Goal: Task Accomplishment & Management: Use online tool/utility

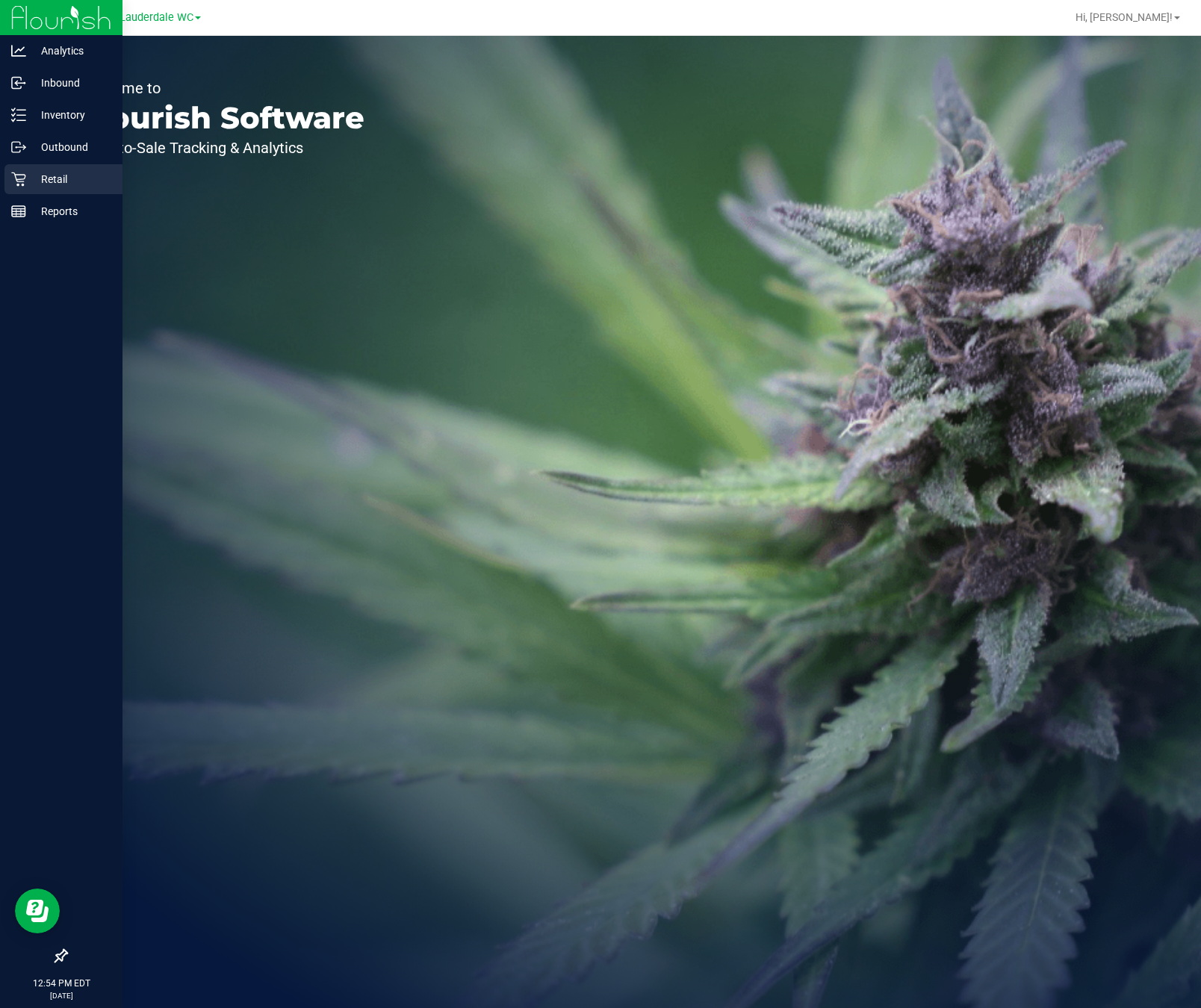
click at [56, 168] on div "Retail" at bounding box center [63, 179] width 118 height 30
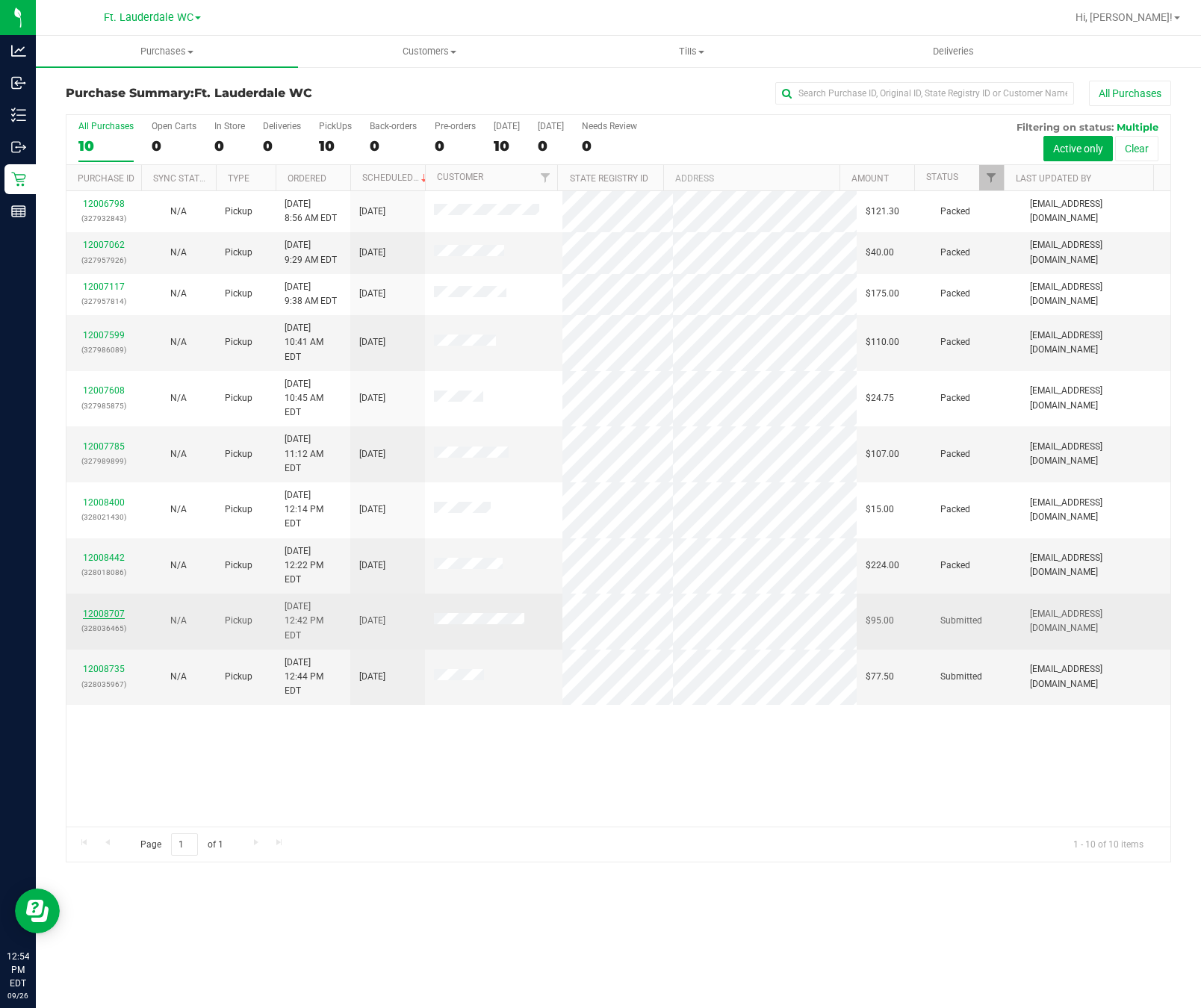
click at [112, 609] on link "12008707" at bounding box center [103, 614] width 42 height 10
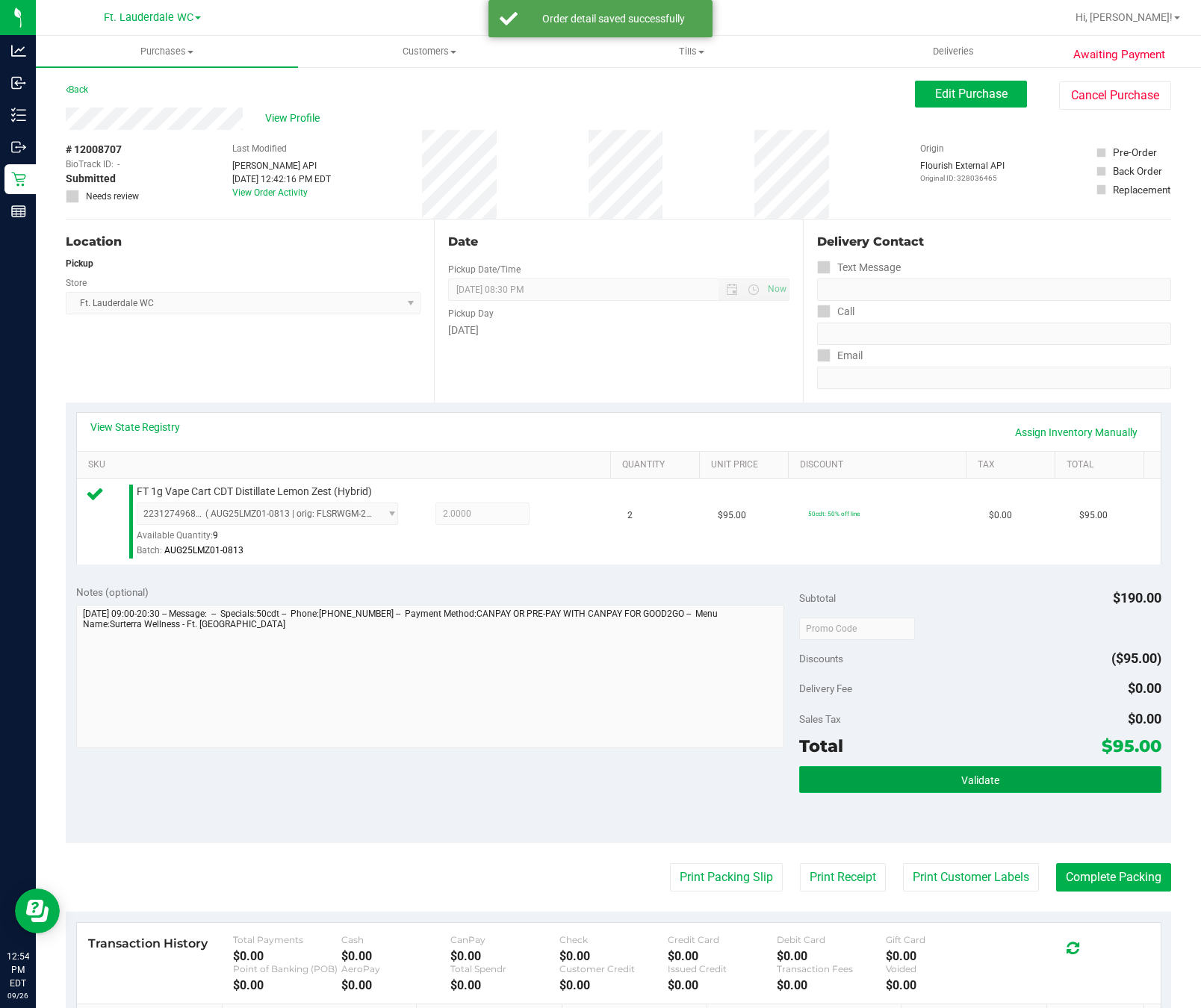
click at [1033, 793] on button "Validate" at bounding box center [980, 779] width 362 height 27
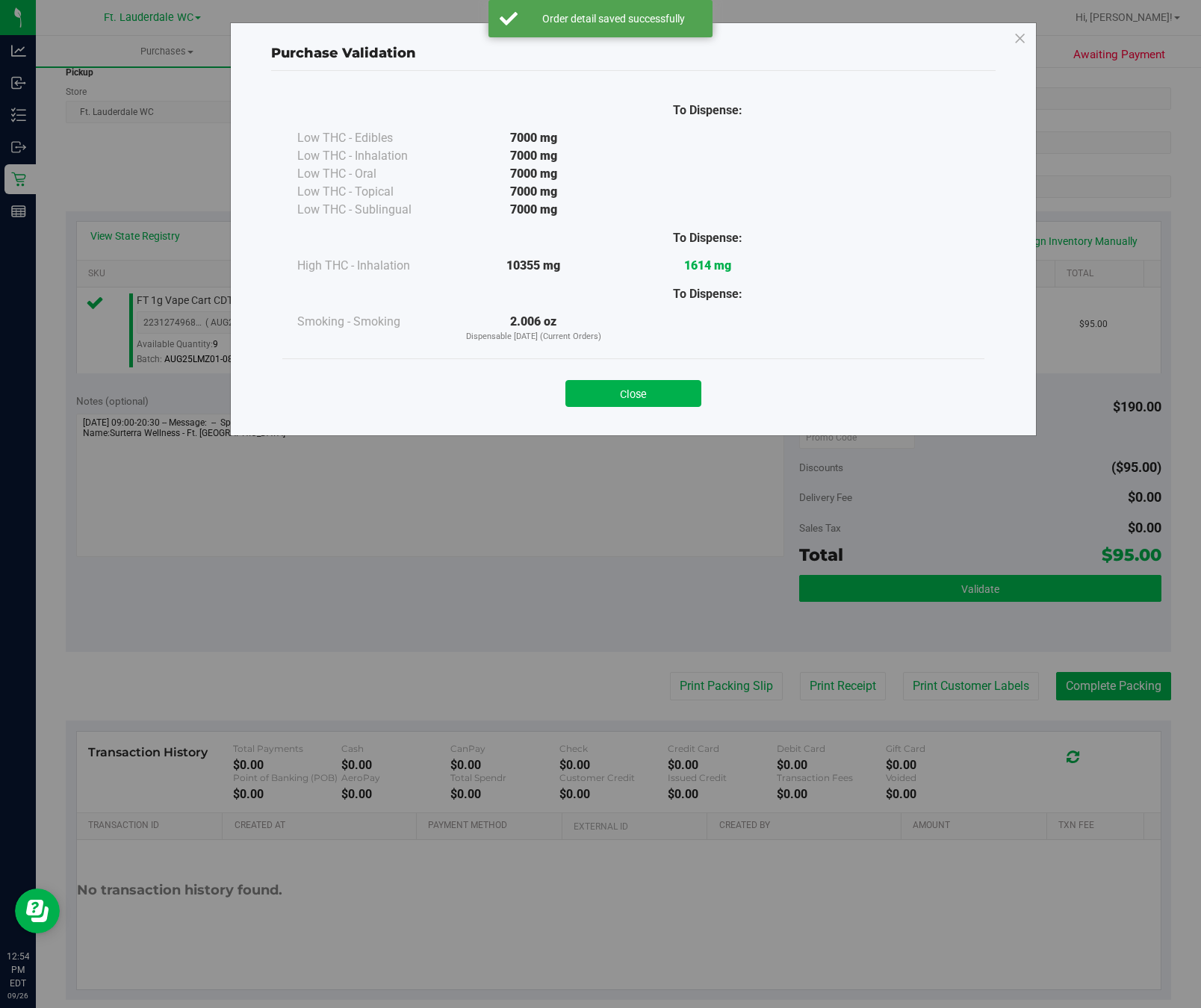
scroll to position [186, 0]
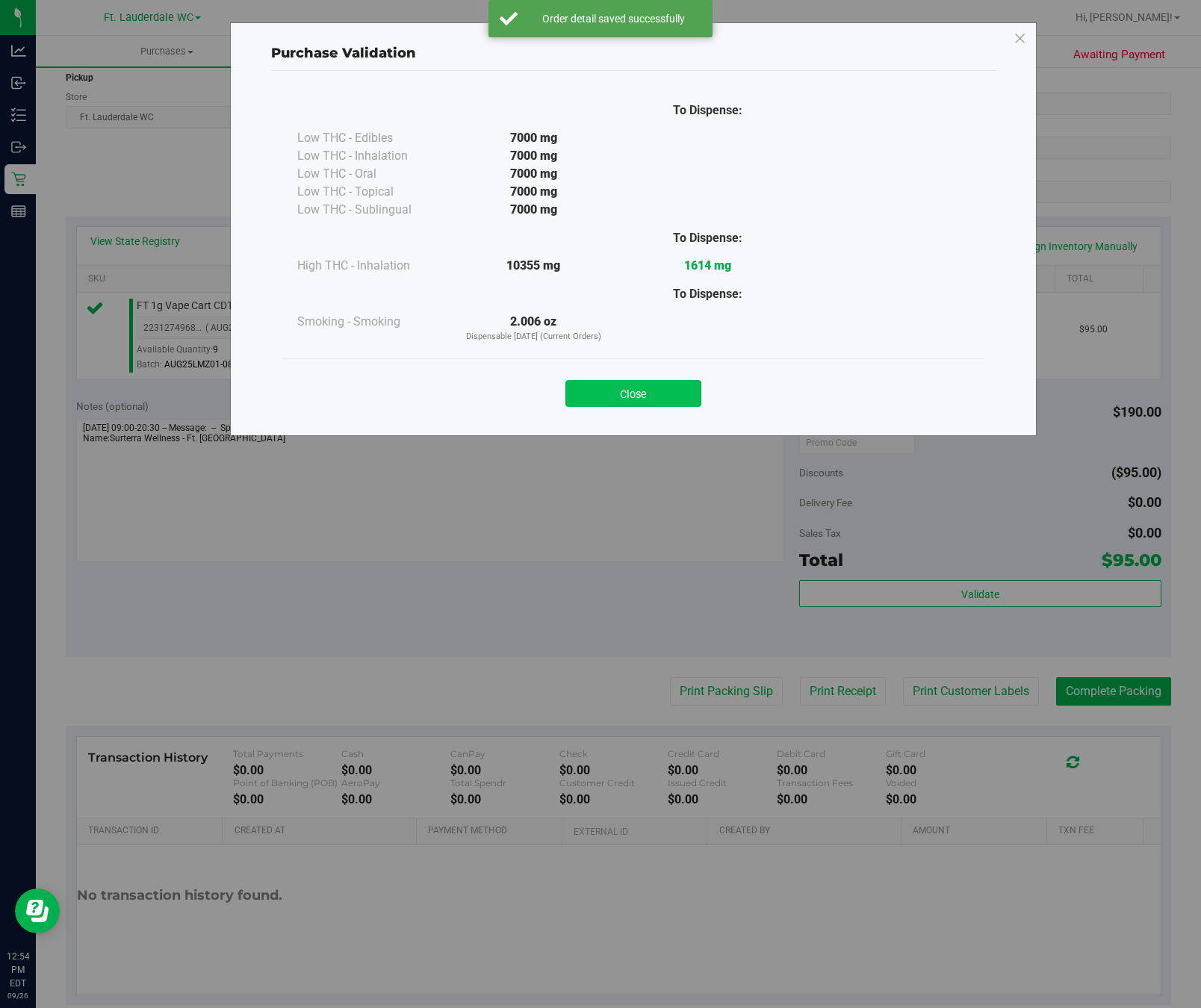
click at [666, 388] on button "Close" at bounding box center [634, 393] width 136 height 27
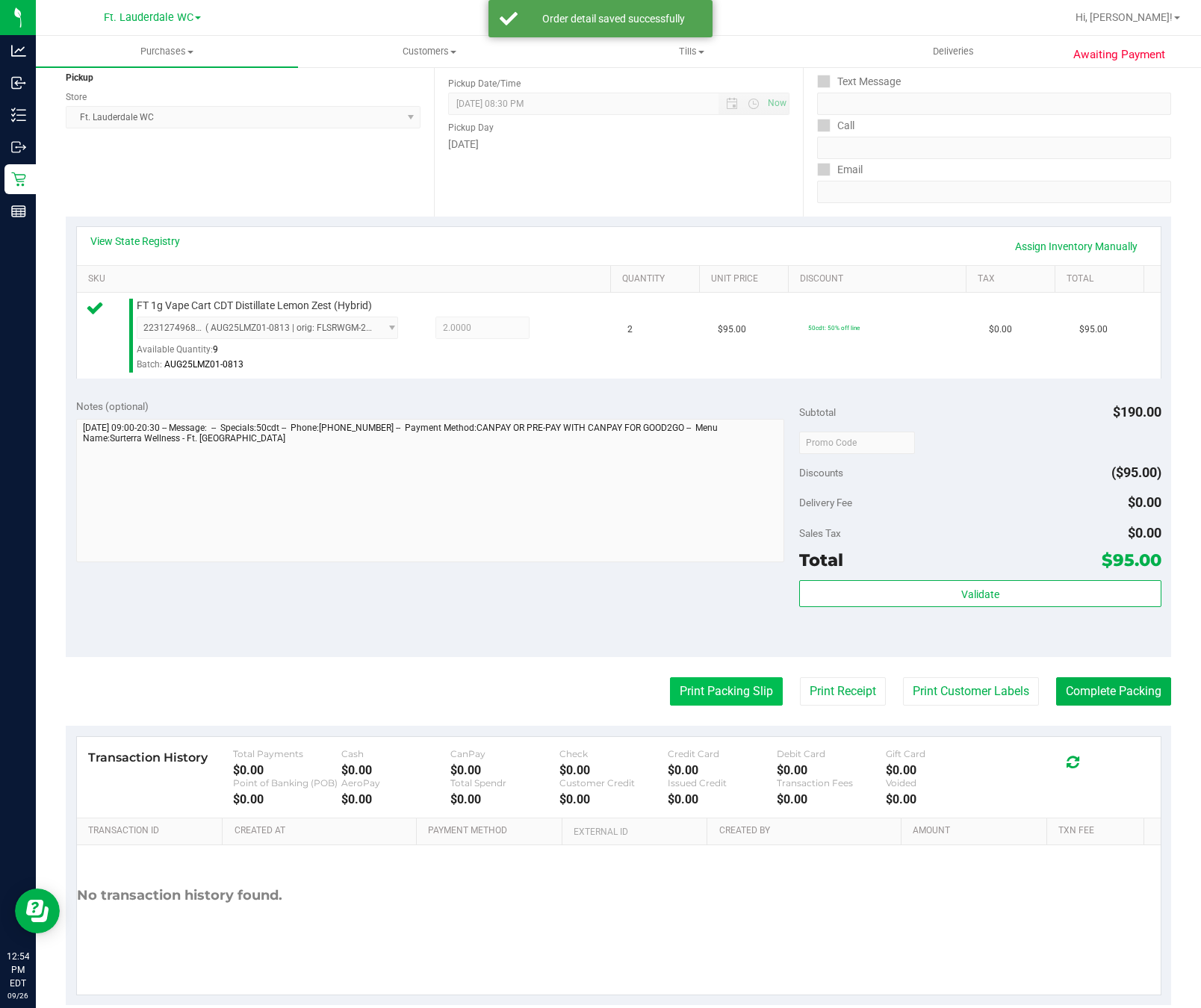
click at [715, 681] on button "Print Packing Slip" at bounding box center [726, 691] width 113 height 28
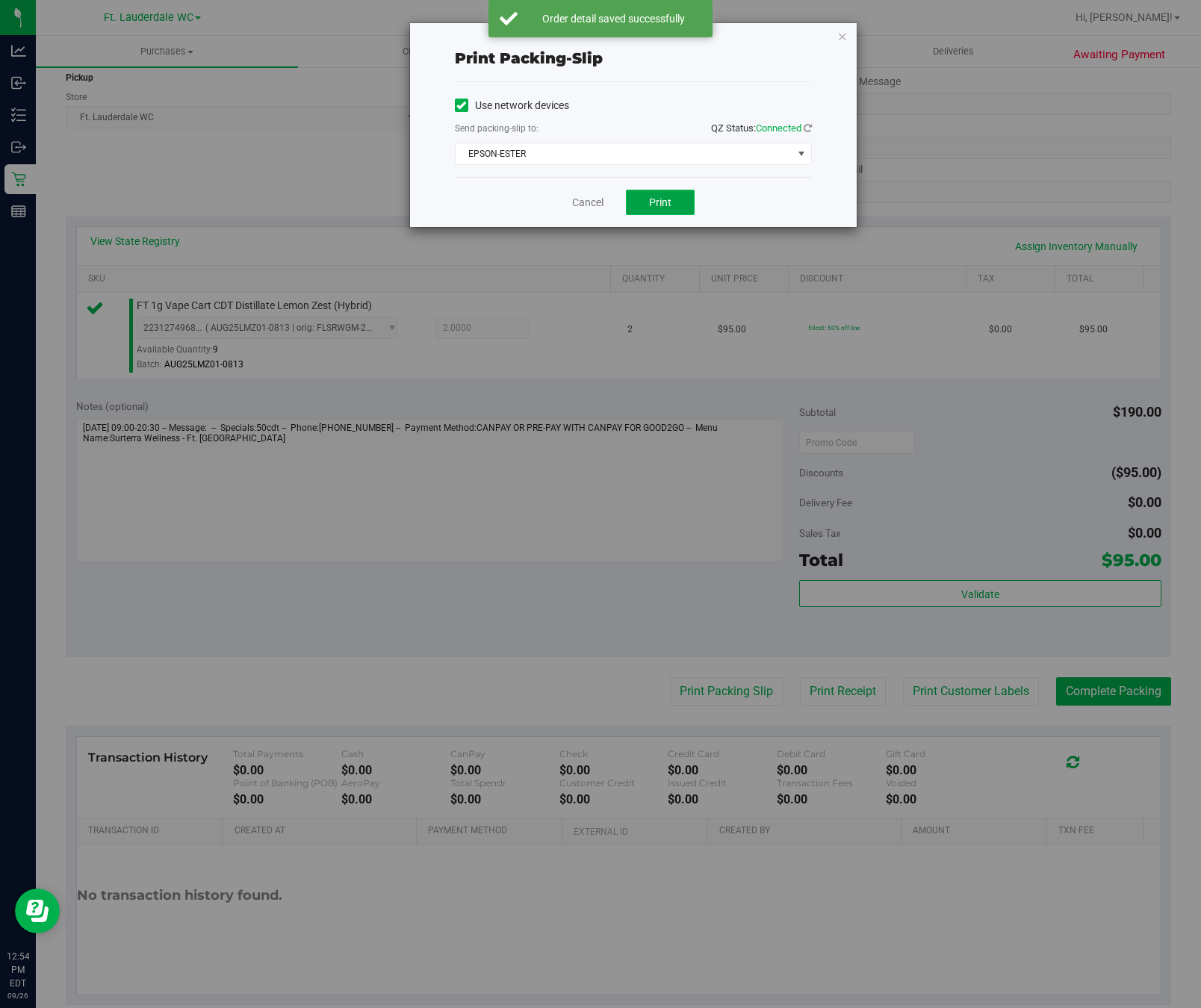
click at [659, 204] on span "Print" at bounding box center [660, 202] width 22 height 12
click at [744, 144] on span "EPSON-ESTER" at bounding box center [623, 154] width 337 height 21
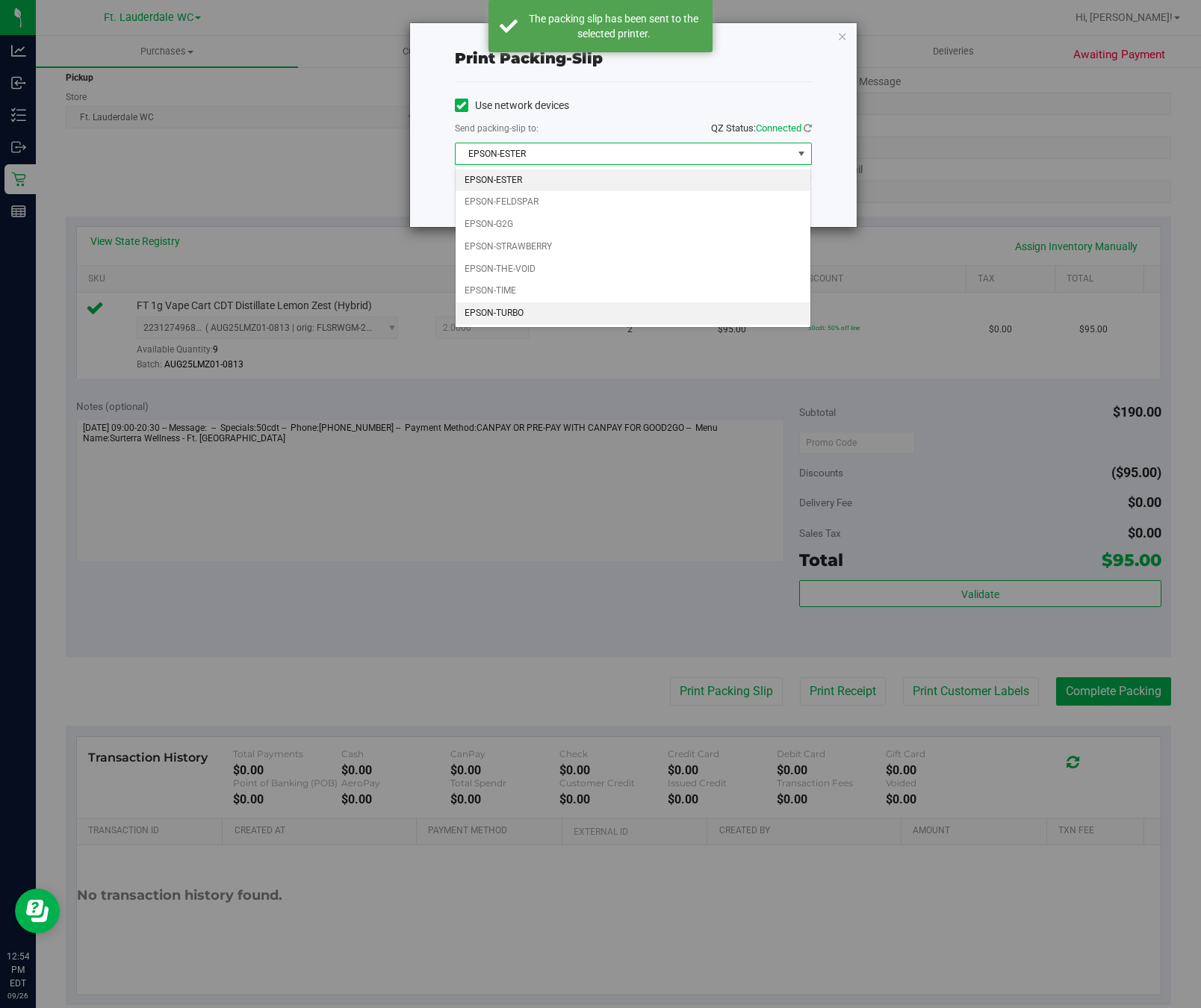
click at [555, 321] on li "EPSON-TURBO" at bounding box center [633, 313] width 355 height 22
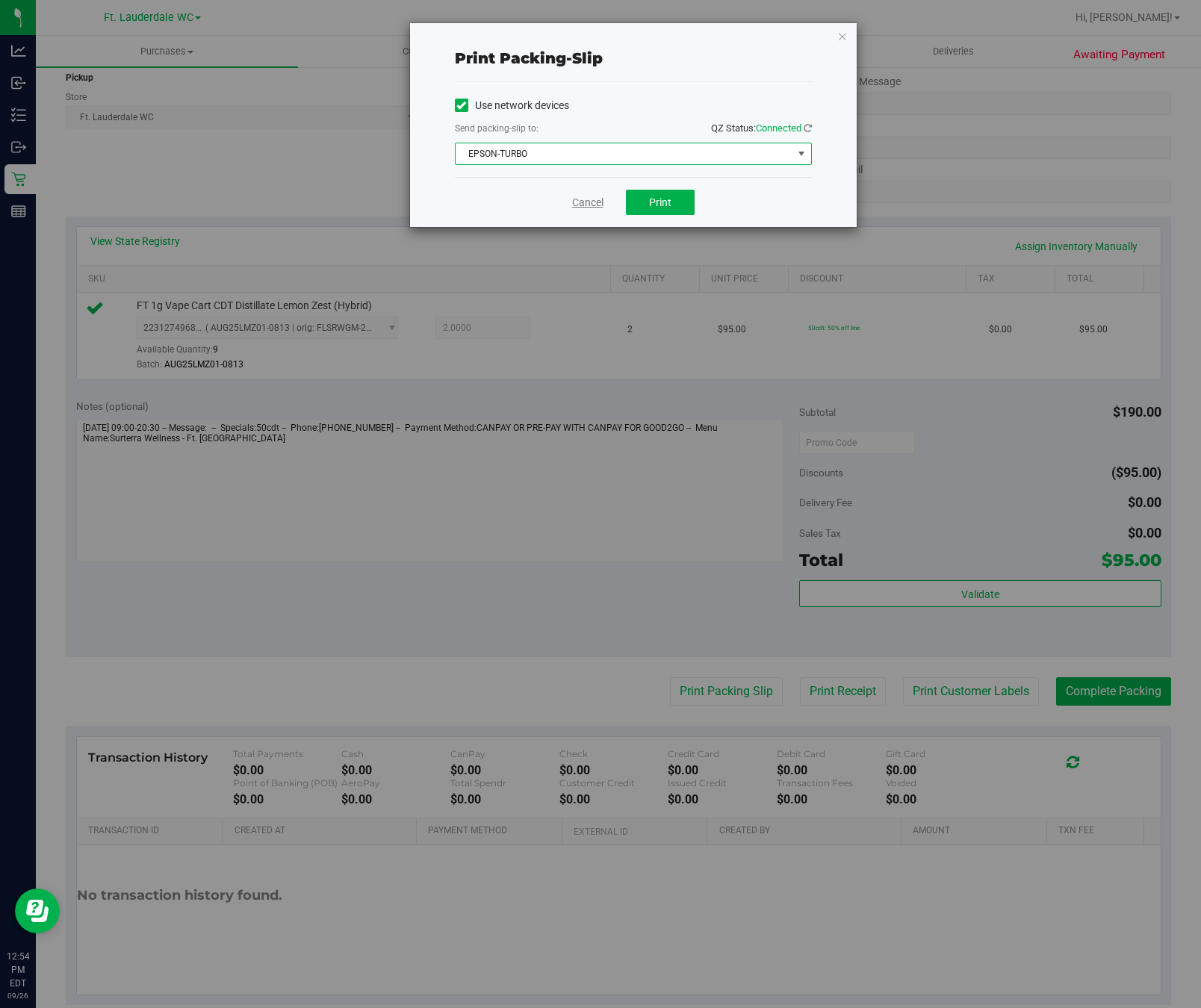
click at [588, 209] on link "Cancel" at bounding box center [588, 202] width 31 height 15
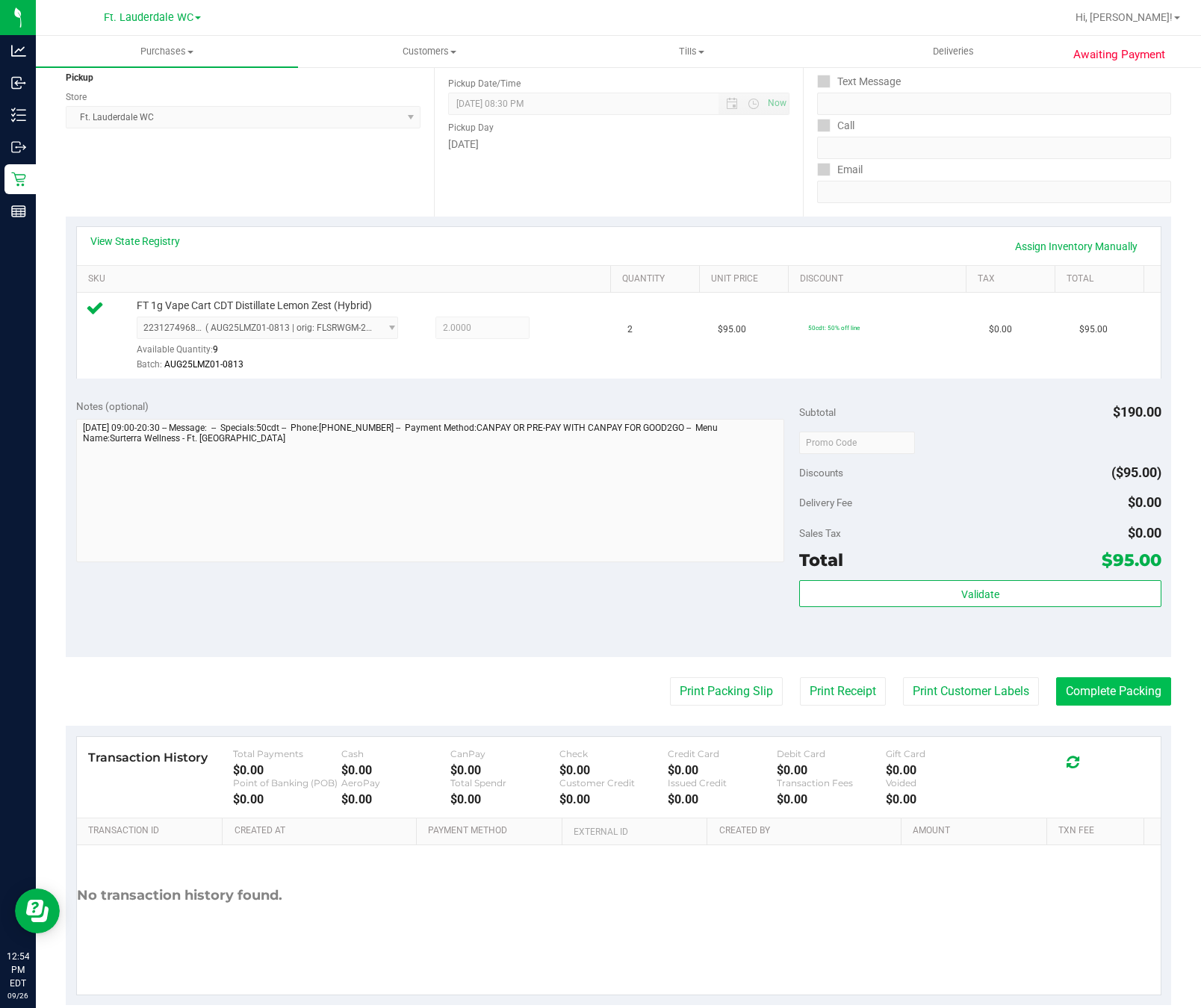
click at [1093, 692] on button "Complete Packing" at bounding box center [1114, 691] width 115 height 28
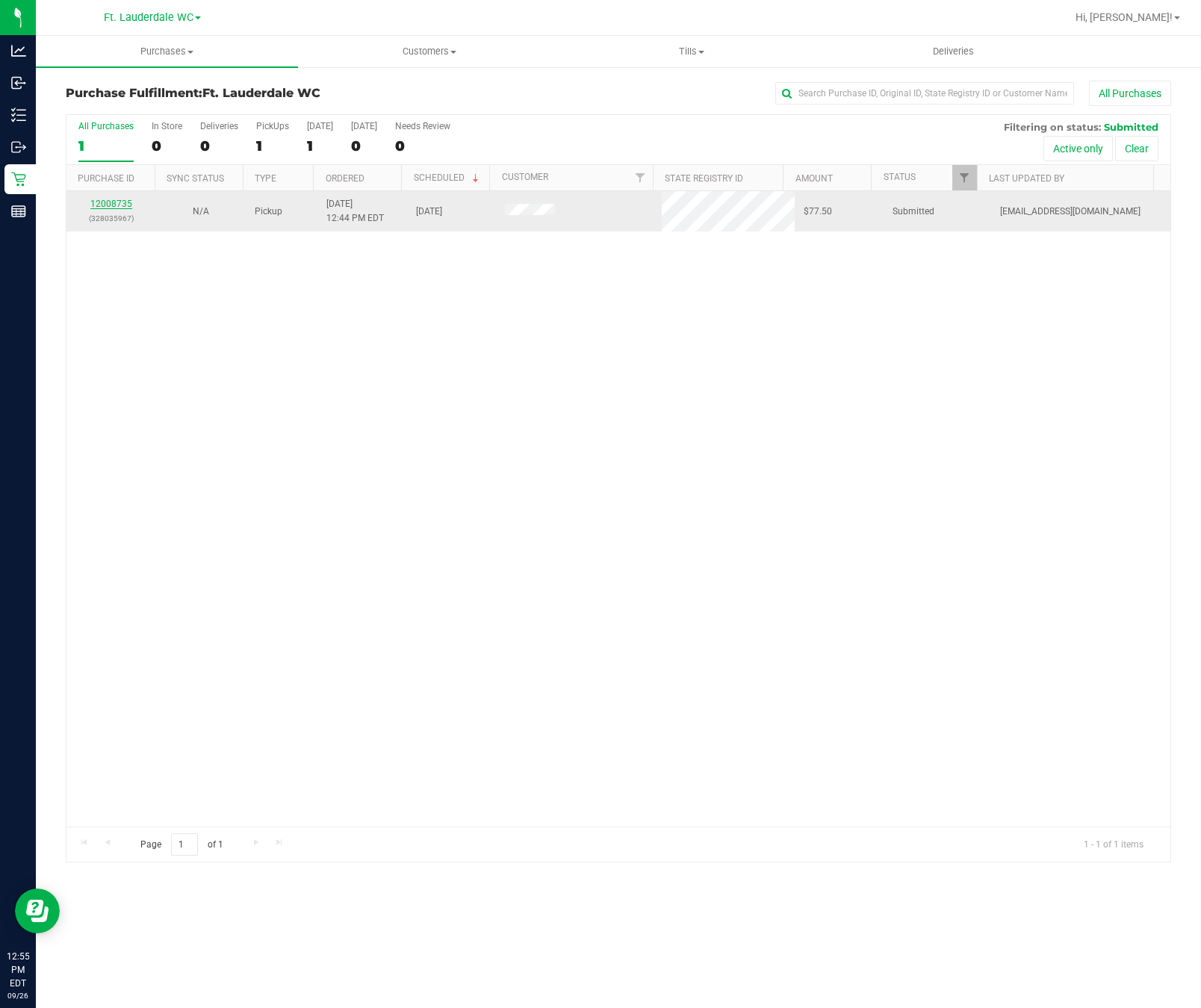
click at [105, 205] on link "12008735" at bounding box center [111, 204] width 42 height 10
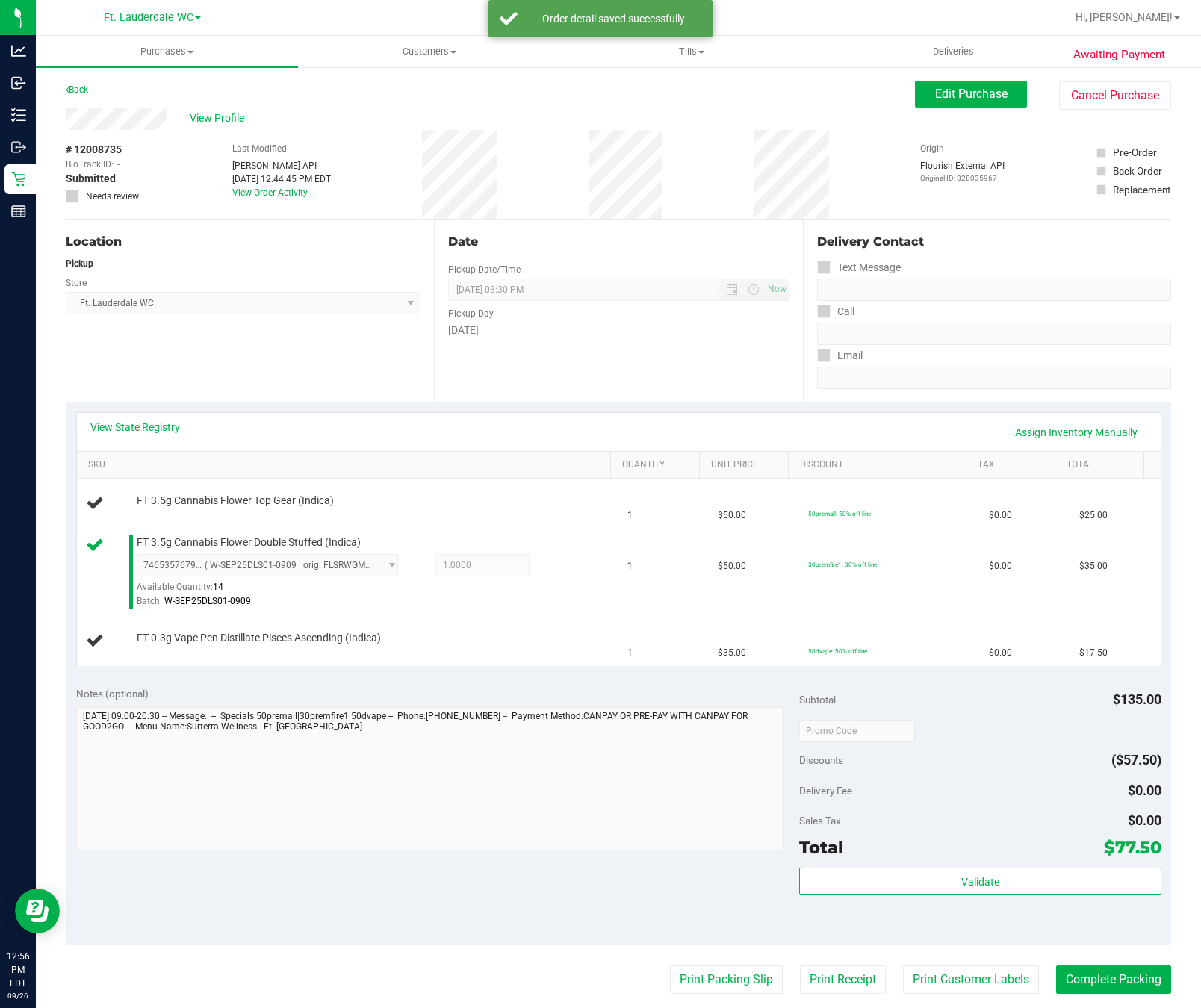
scroll to position [11, 0]
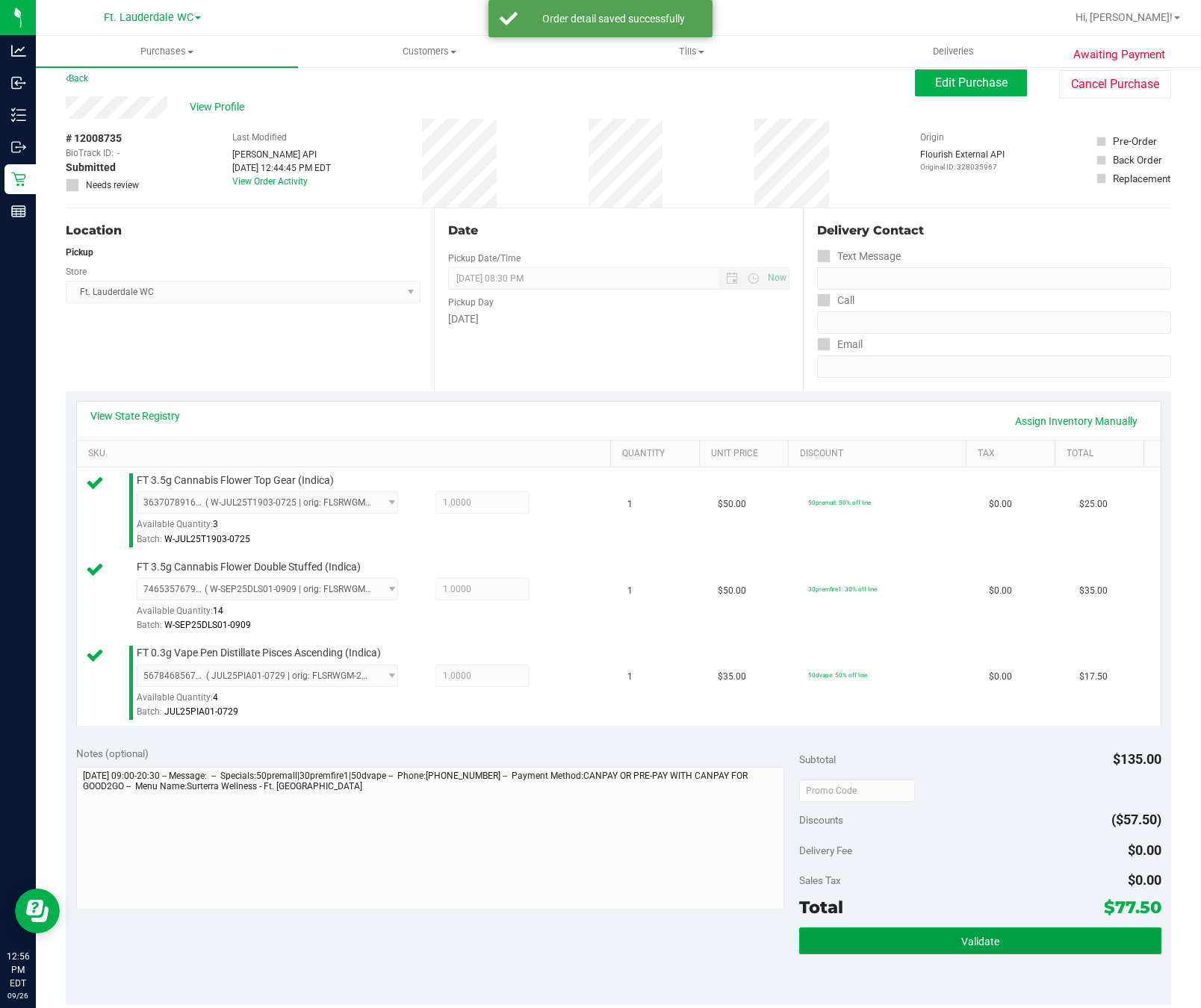
click at [980, 939] on button "Validate" at bounding box center [980, 941] width 362 height 27
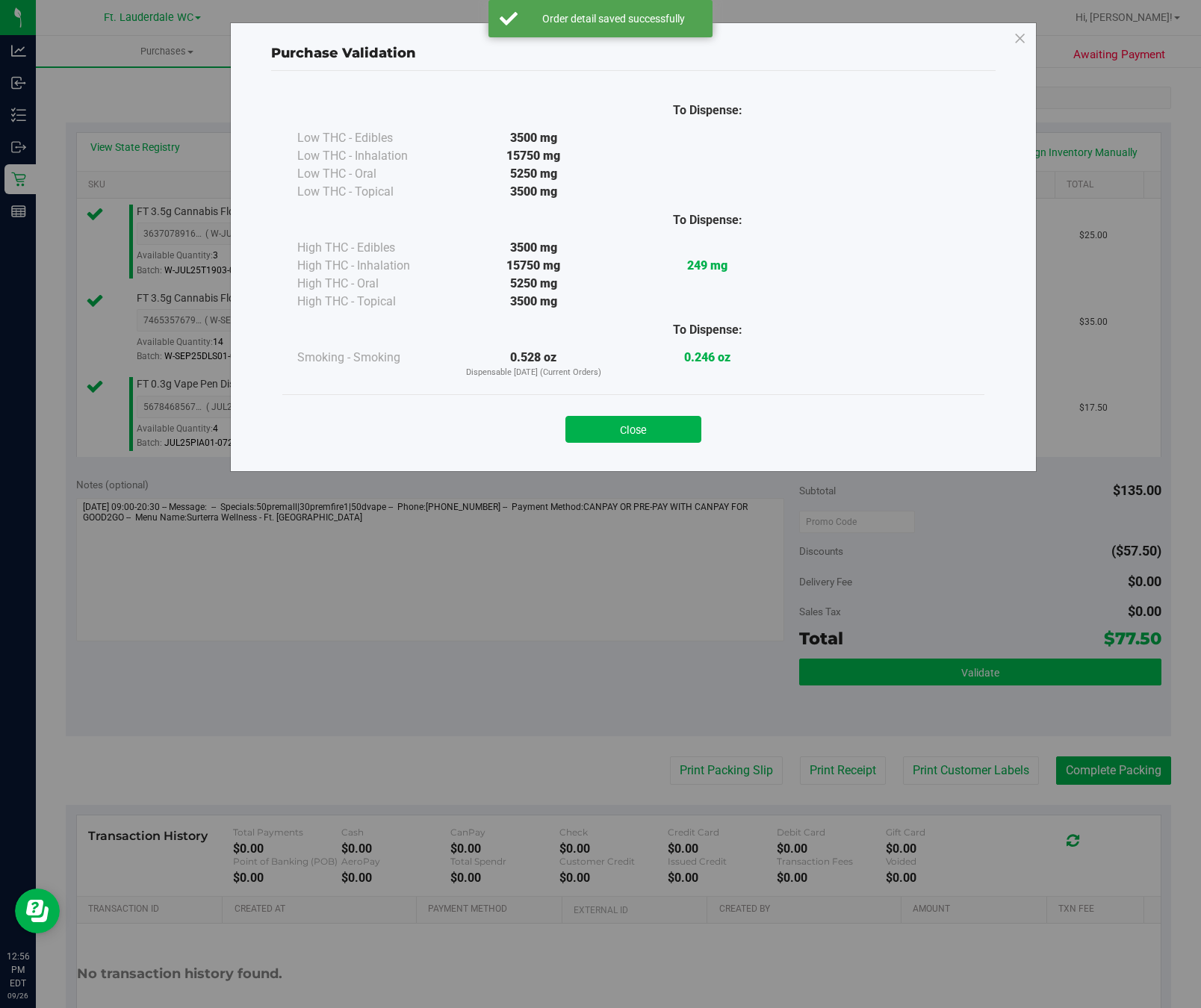
scroll to position [393, 0]
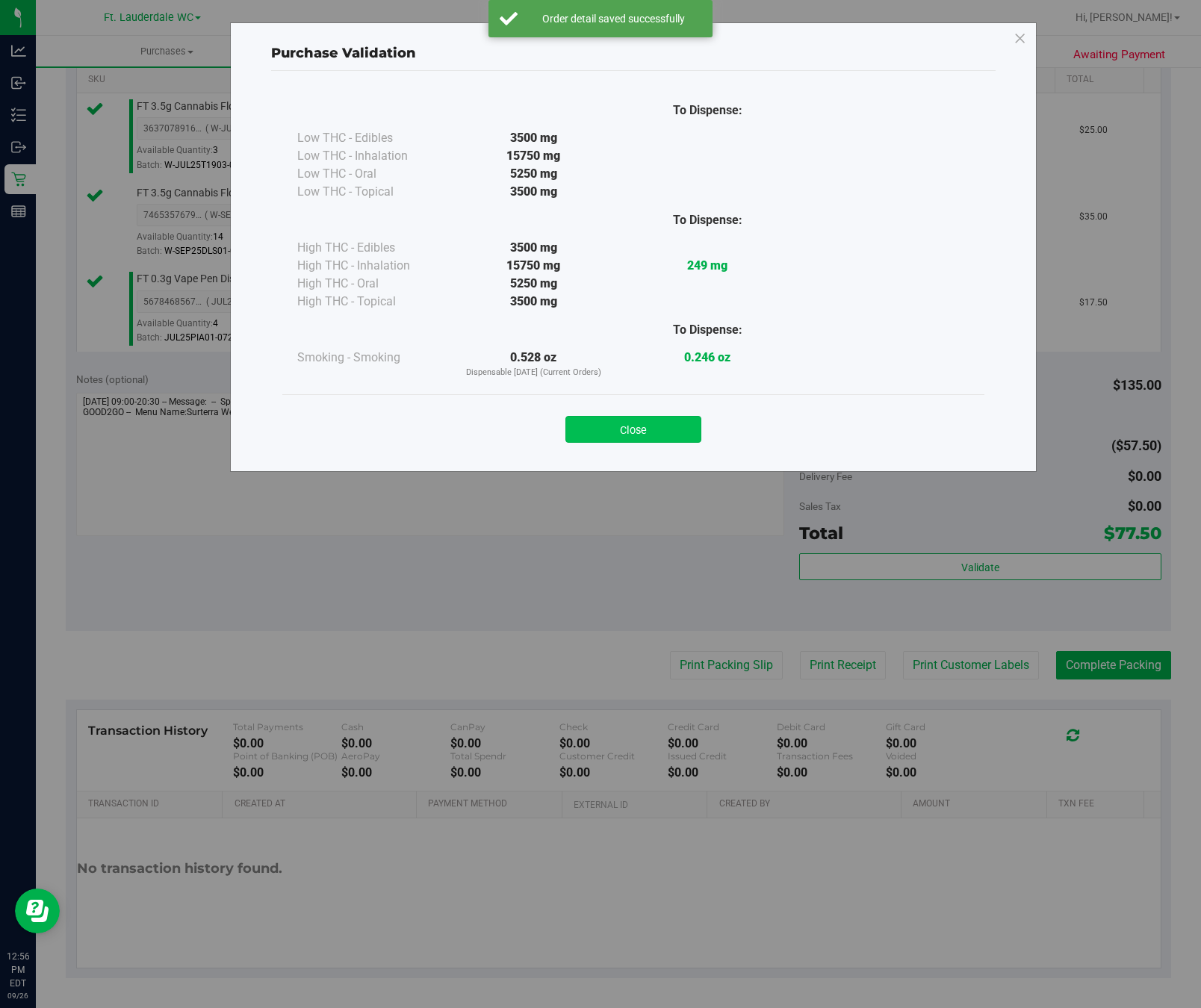
click at [640, 429] on button "Close" at bounding box center [634, 429] width 136 height 27
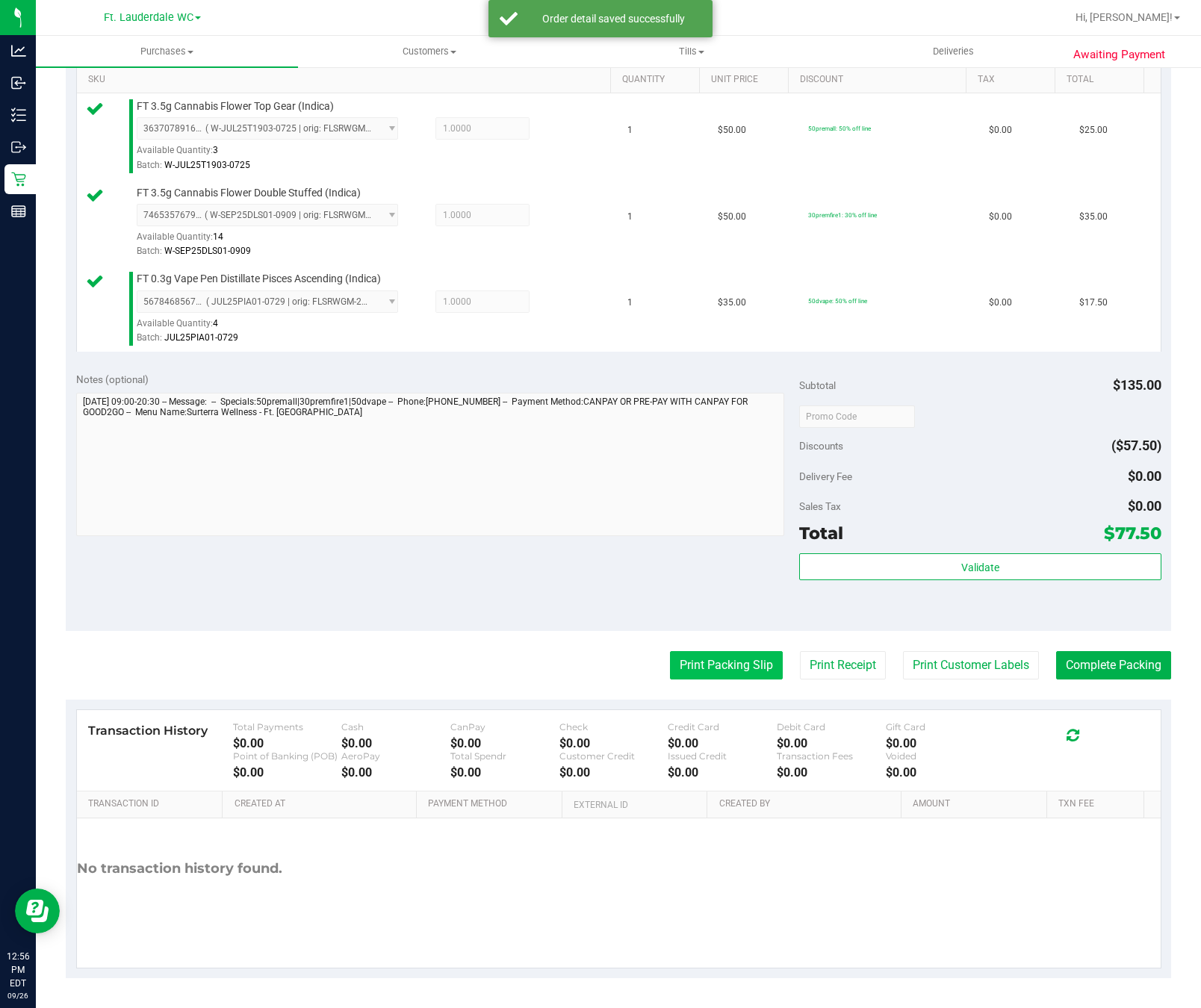
click at [718, 659] on button "Print Packing Slip" at bounding box center [726, 665] width 113 height 28
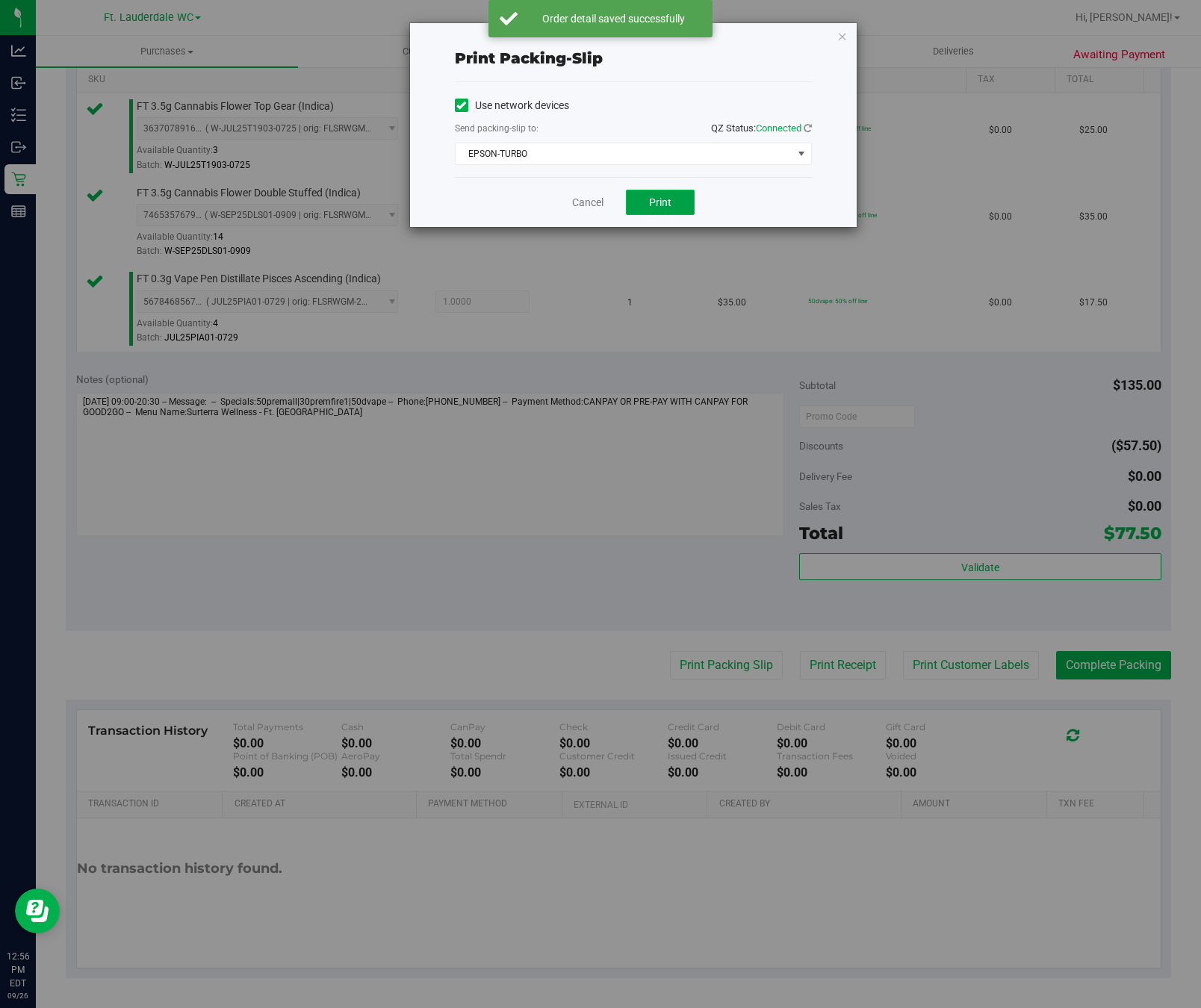
click at [639, 197] on button "Print" at bounding box center [660, 201] width 69 height 25
click at [841, 34] on icon "button" at bounding box center [843, 35] width 10 height 18
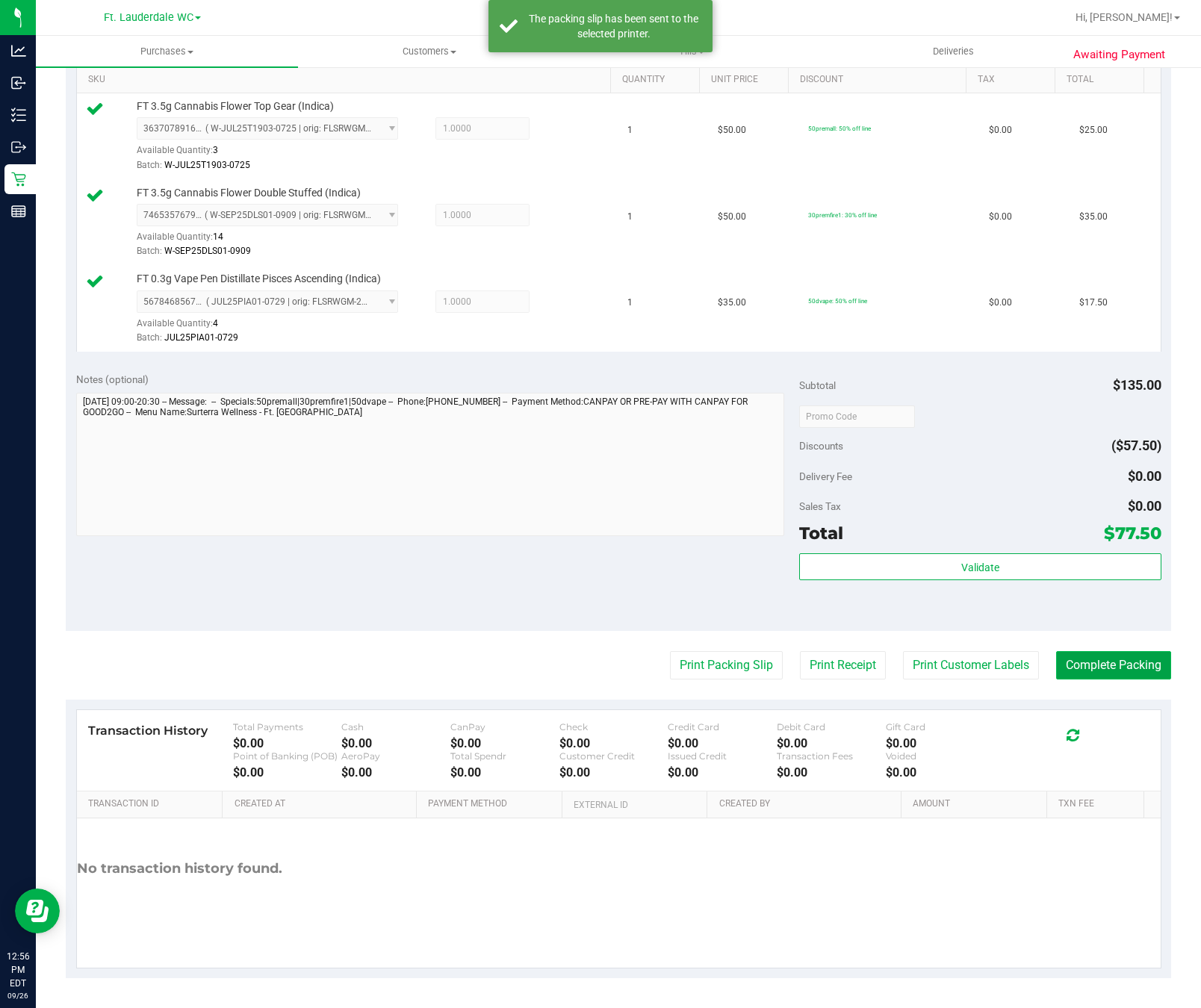
click at [1112, 670] on button "Complete Packing" at bounding box center [1114, 665] width 115 height 28
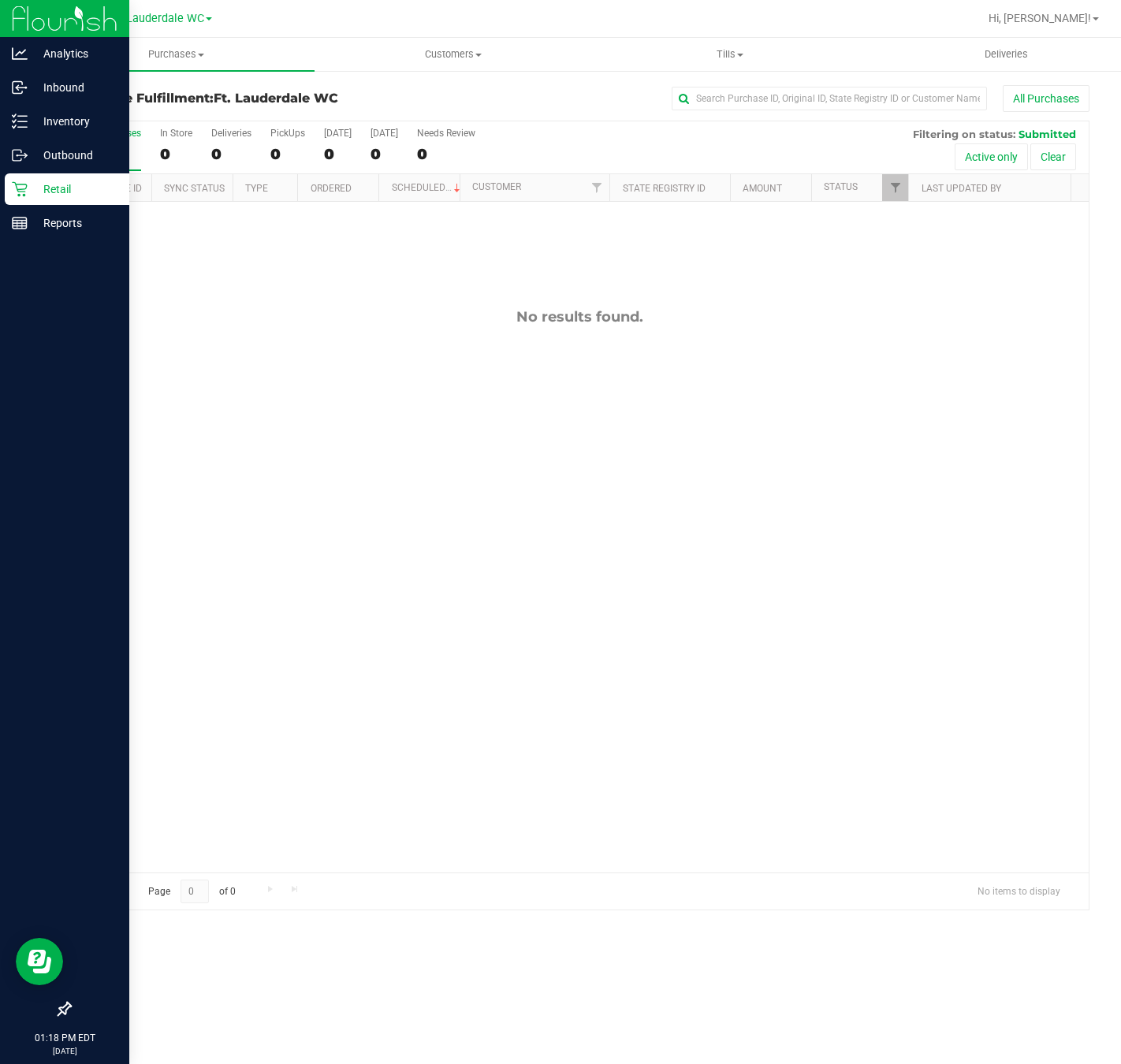
click at [5, 490] on div at bounding box center [64, 617] width 129 height 753
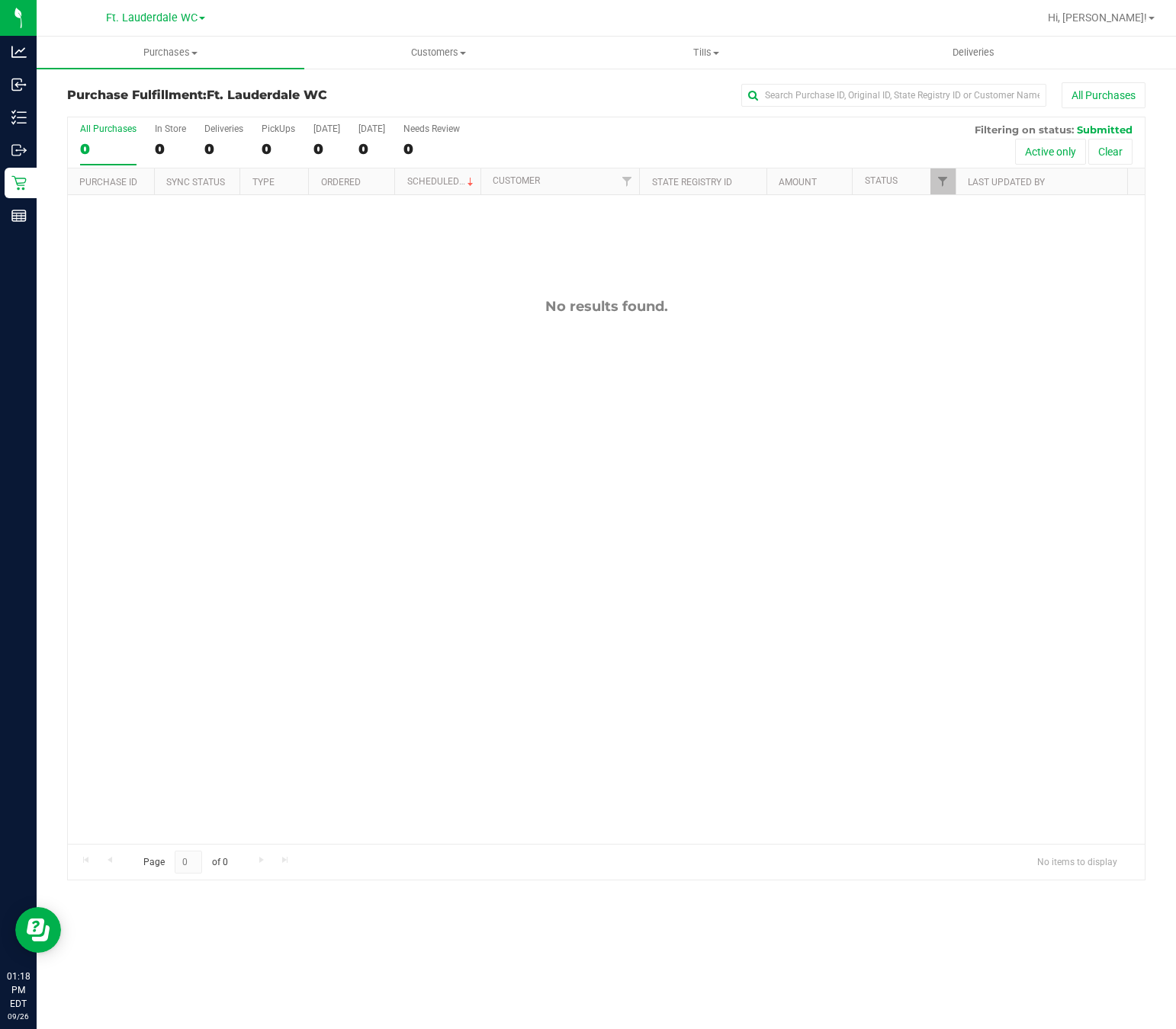
click at [275, 355] on div "No results found." at bounding box center [606, 570] width 1077 height 751
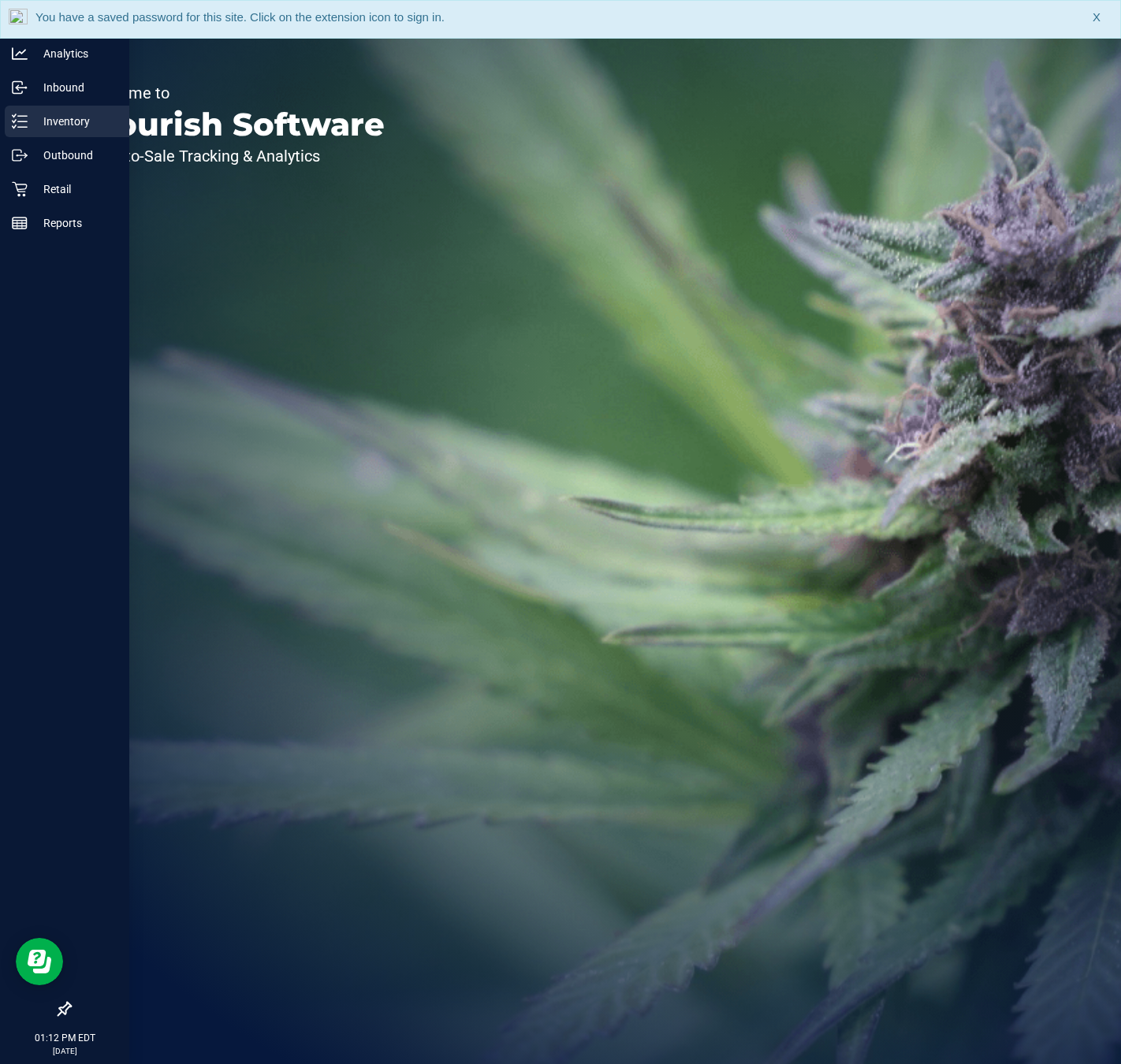
click at [19, 114] on icon at bounding box center [19, 121] width 15 height 15
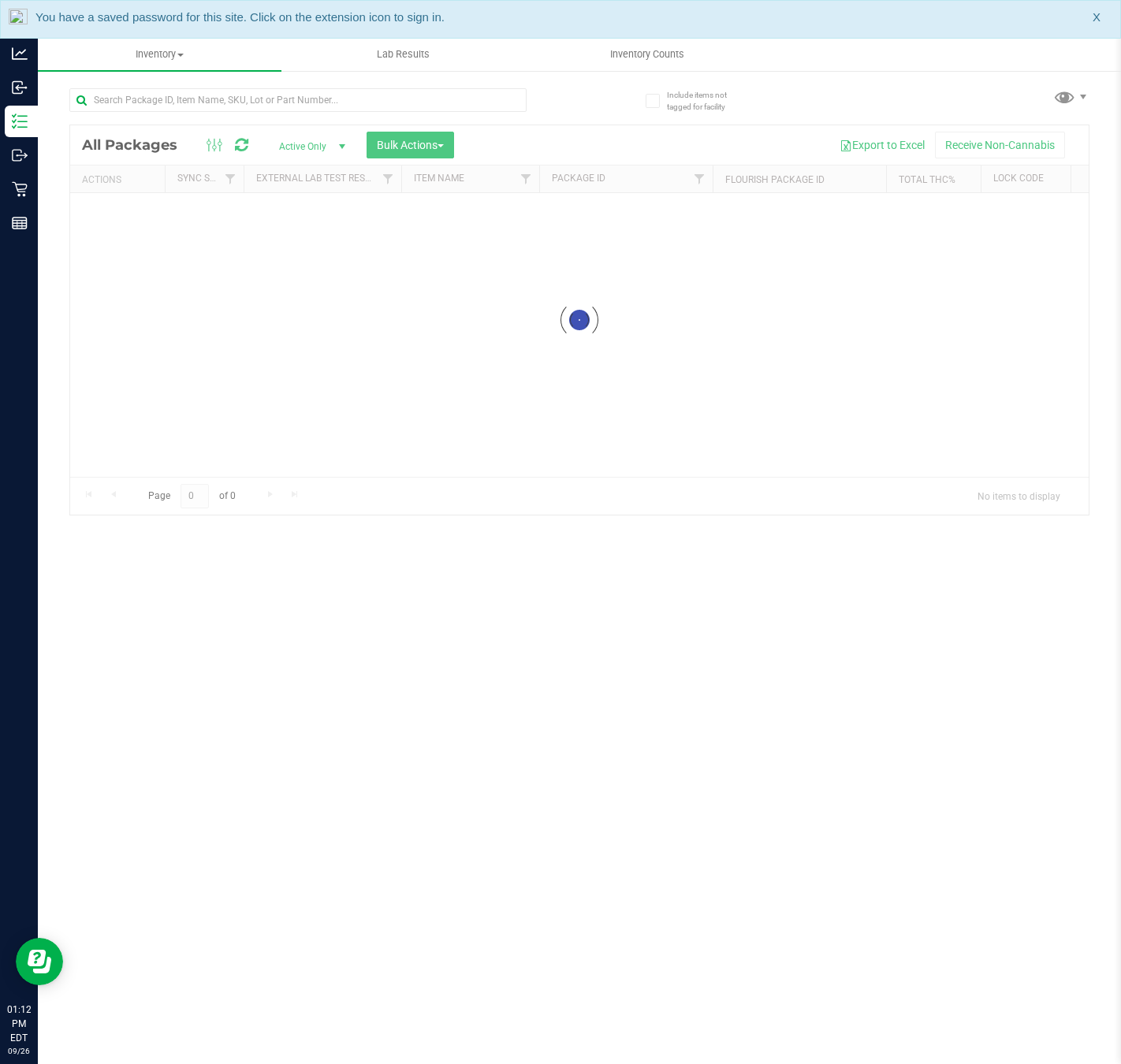
click at [244, 112] on div at bounding box center [297, 106] width 457 height 36
click at [246, 107] on input "text" at bounding box center [297, 100] width 457 height 24
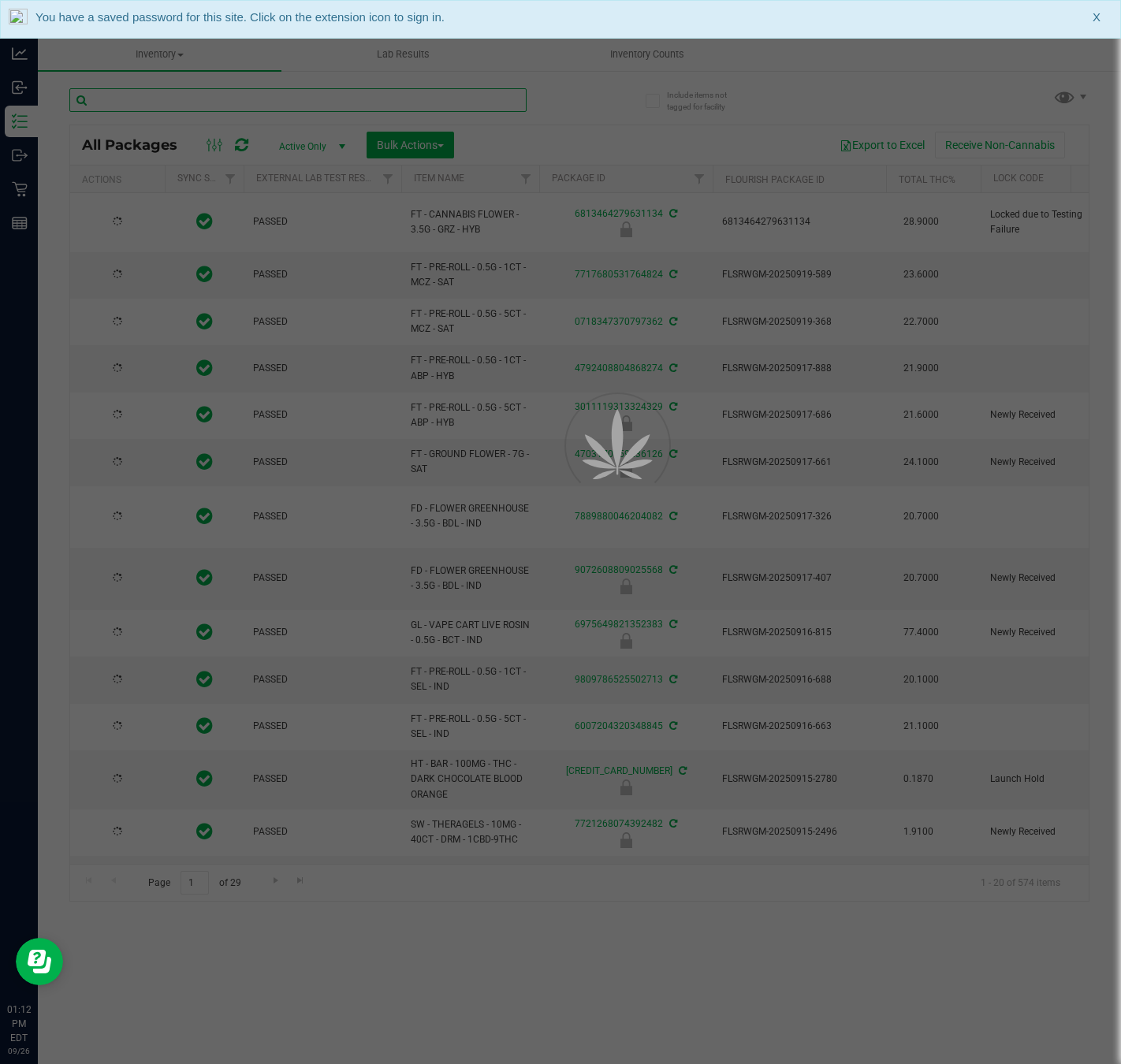
paste input "FT - CANNABIS FLOWER - 3.5G - GRZ - HYB"
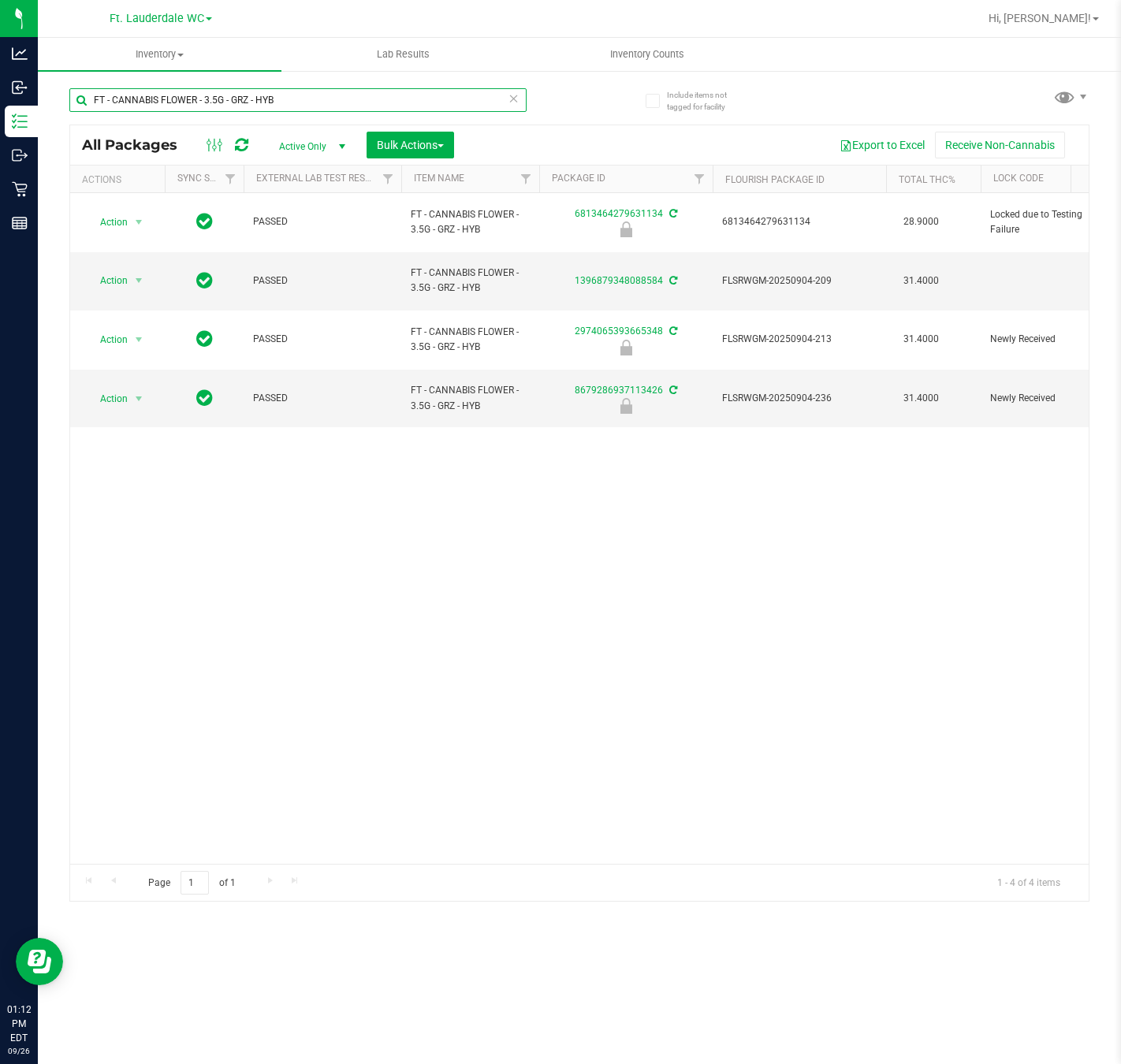
drag, startPoint x: 412, startPoint y: 88, endPoint x: -2, endPoint y: 110, distance: 414.6
click at [0, 110] on html "Analytics Inbound Inventory Outbound Retail Reports 01:12 PM EDT [DATE] 09/26 F…" at bounding box center [560, 532] width 1121 height 1064
paste input "HT 10mg Blue Raz Chews"
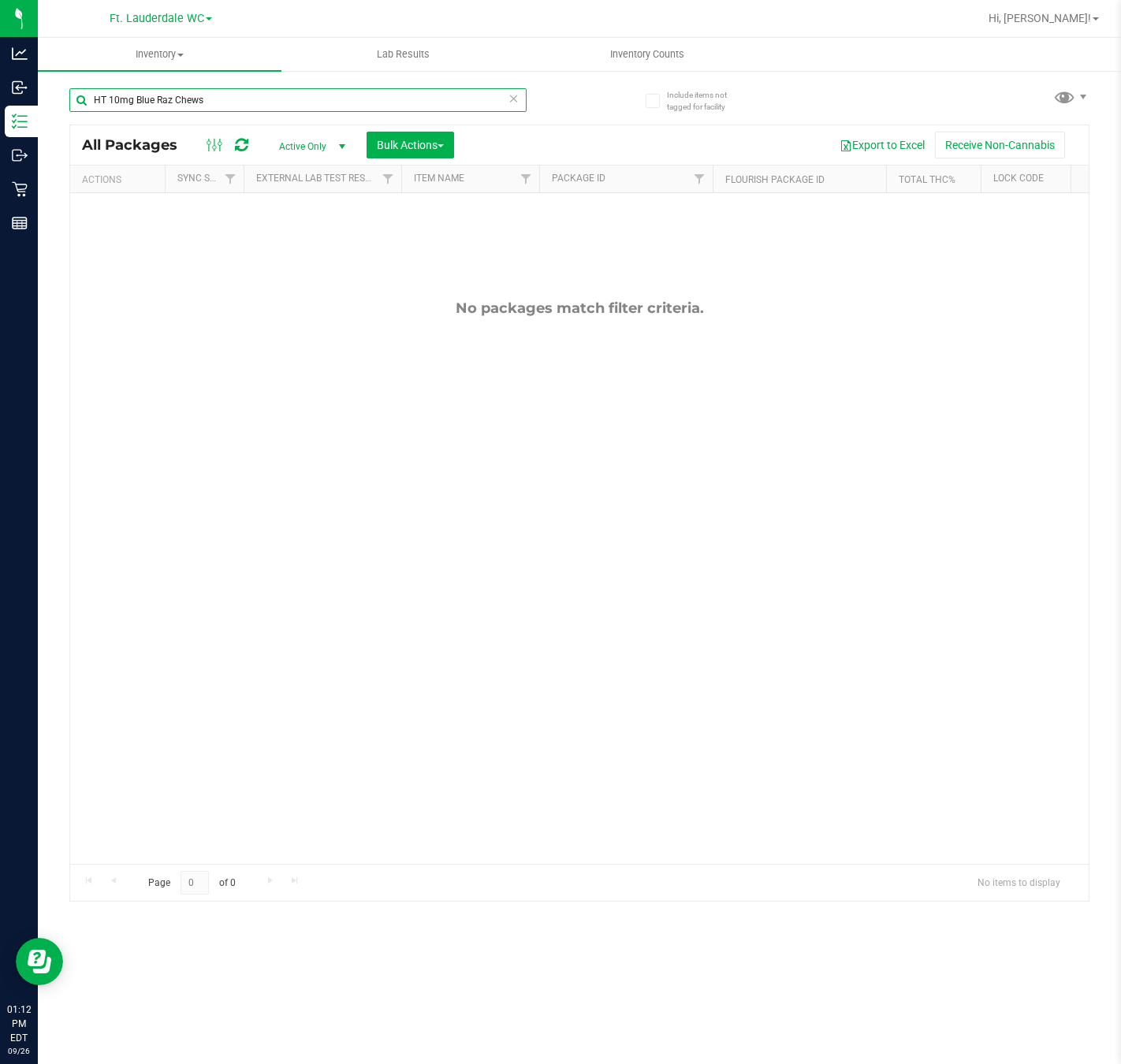
drag, startPoint x: 306, startPoint y: 104, endPoint x: -2, endPoint y: 94, distance: 308.2
click at [0, 94] on html "Analytics Inbound Inventory Outbound Retail Reports 01:12 PM EDT [DATE] 09/26 F…" at bounding box center [560, 532] width 1121 height 1064
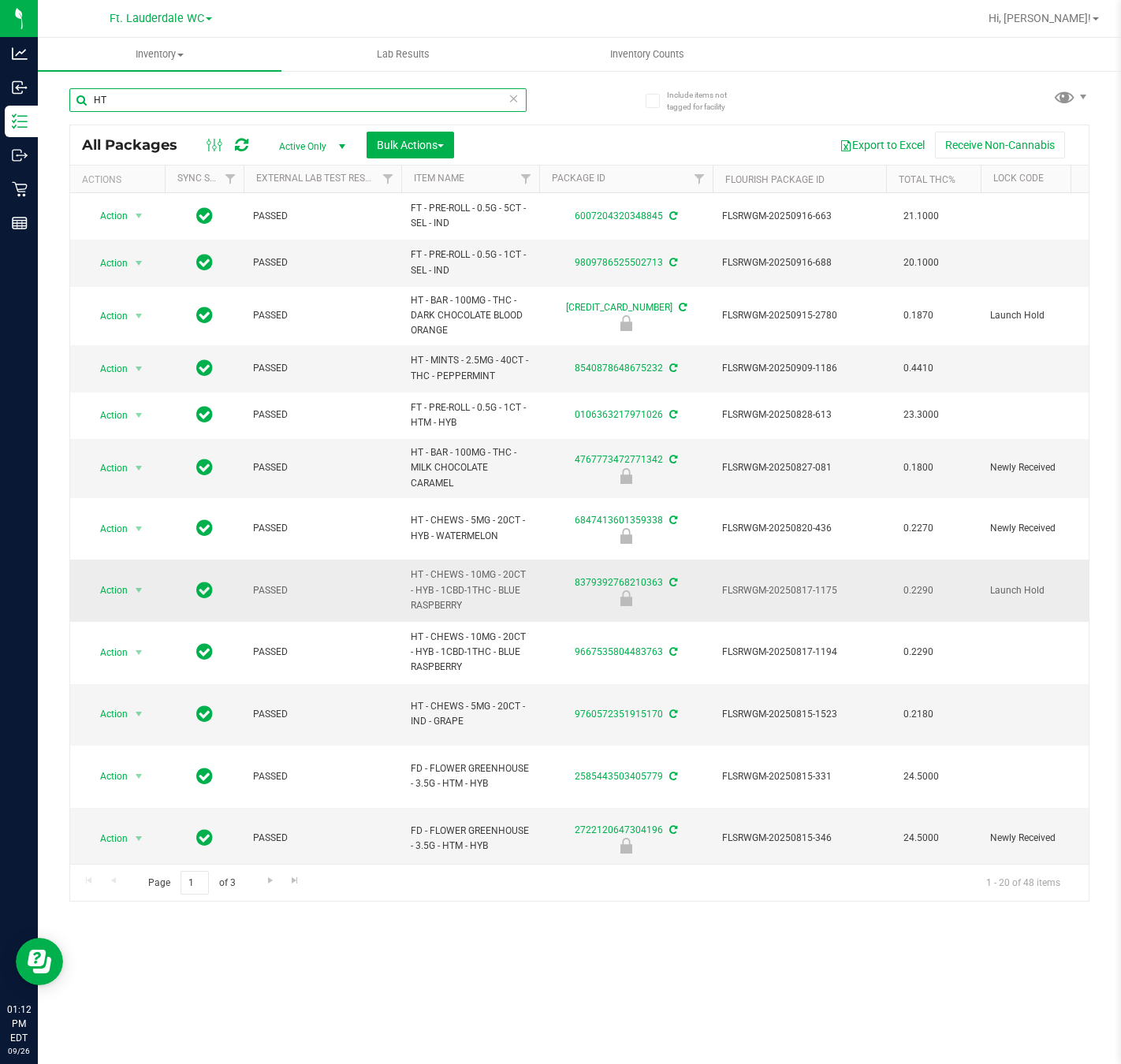
type input "HT"
click at [422, 582] on span "HT - CHEWS - 10MG - 20CT - HYB - 1CBD-1THC - BLUE RASPBERRY" at bounding box center [470, 591] width 119 height 45
copy tr "HT - CHEWS - 10MG - 20CT - HYB - 1CBD-1THC - BLUE RASPBERRY"
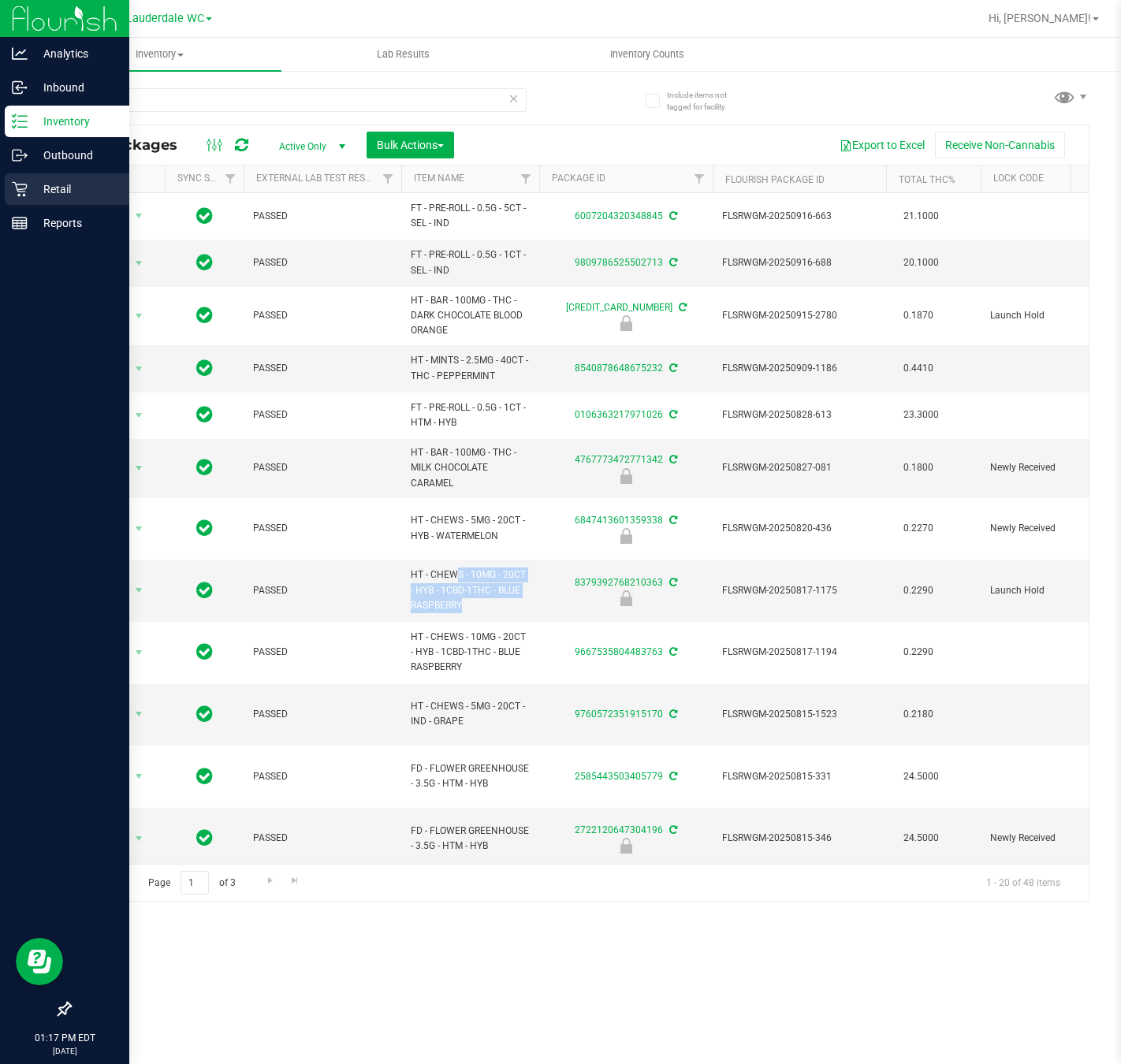
click at [29, 193] on p "Retail" at bounding box center [74, 189] width 94 height 19
